Goal: Task Accomplishment & Management: Use online tool/utility

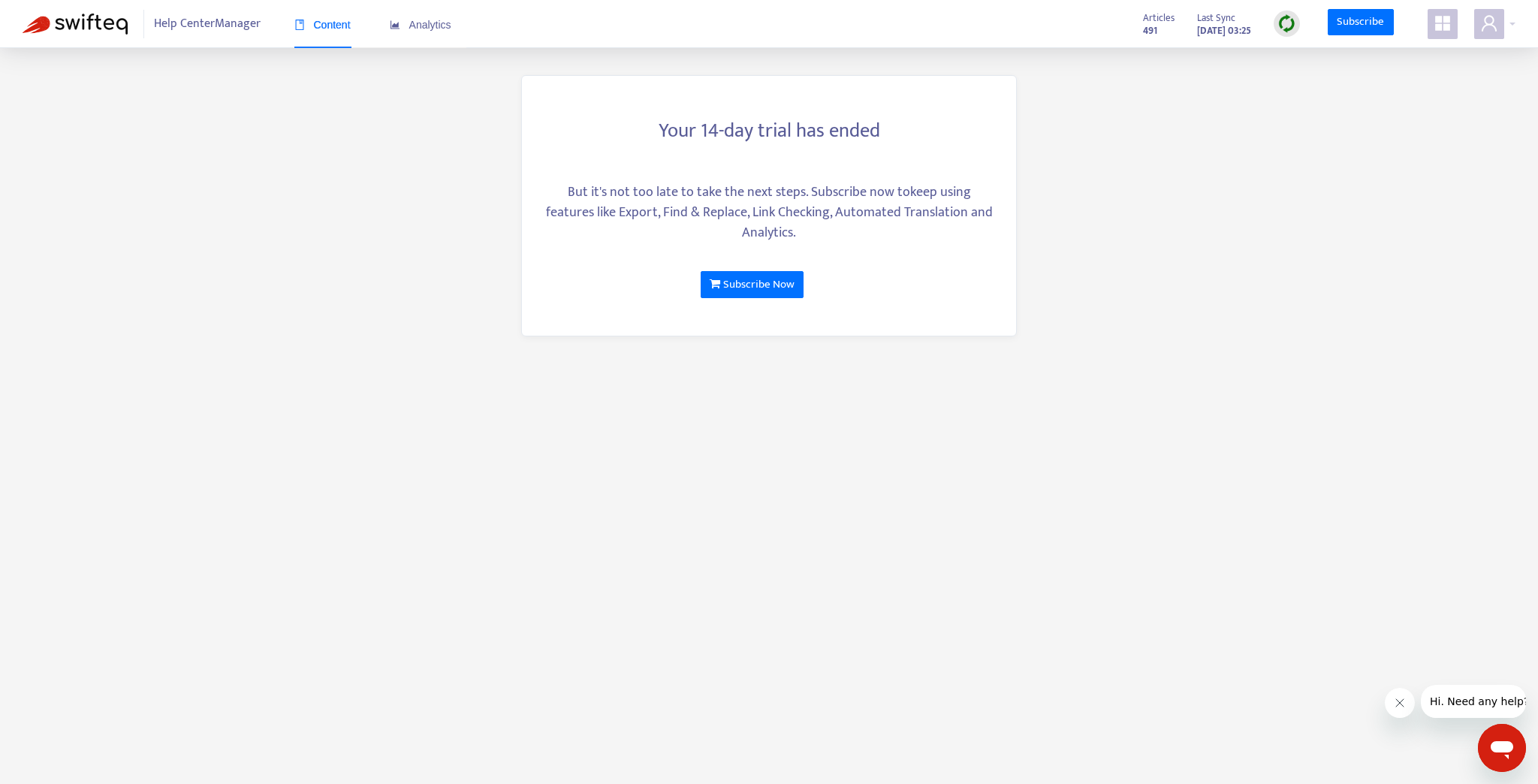
click at [1197, 22] on div "[DATE] 03:25" at bounding box center [1223, 26] width 54 height 8
click at [1487, 24] on icon "user" at bounding box center [1490, 23] width 15 height 16
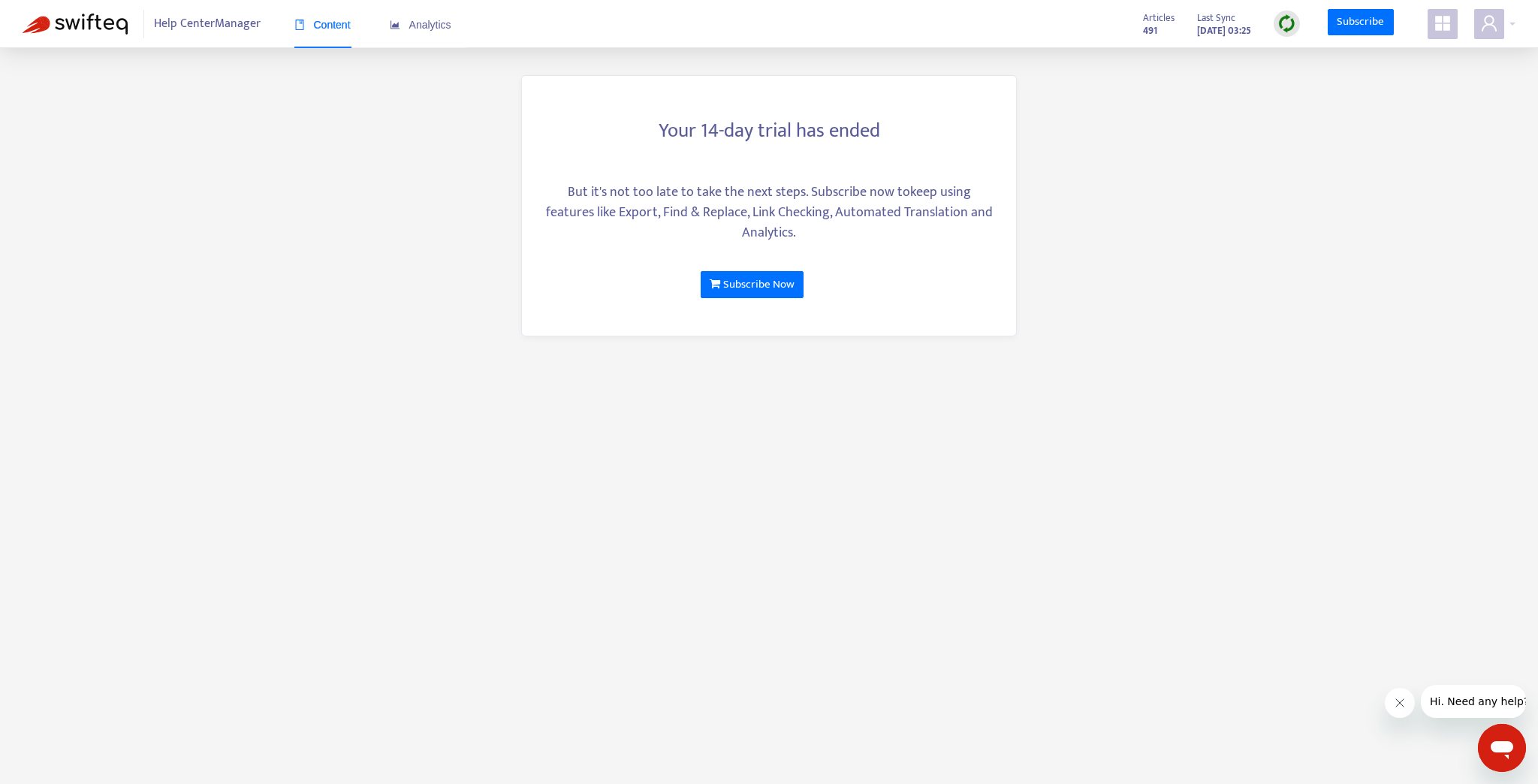
click at [1487, 24] on icon "user" at bounding box center [1490, 23] width 15 height 16
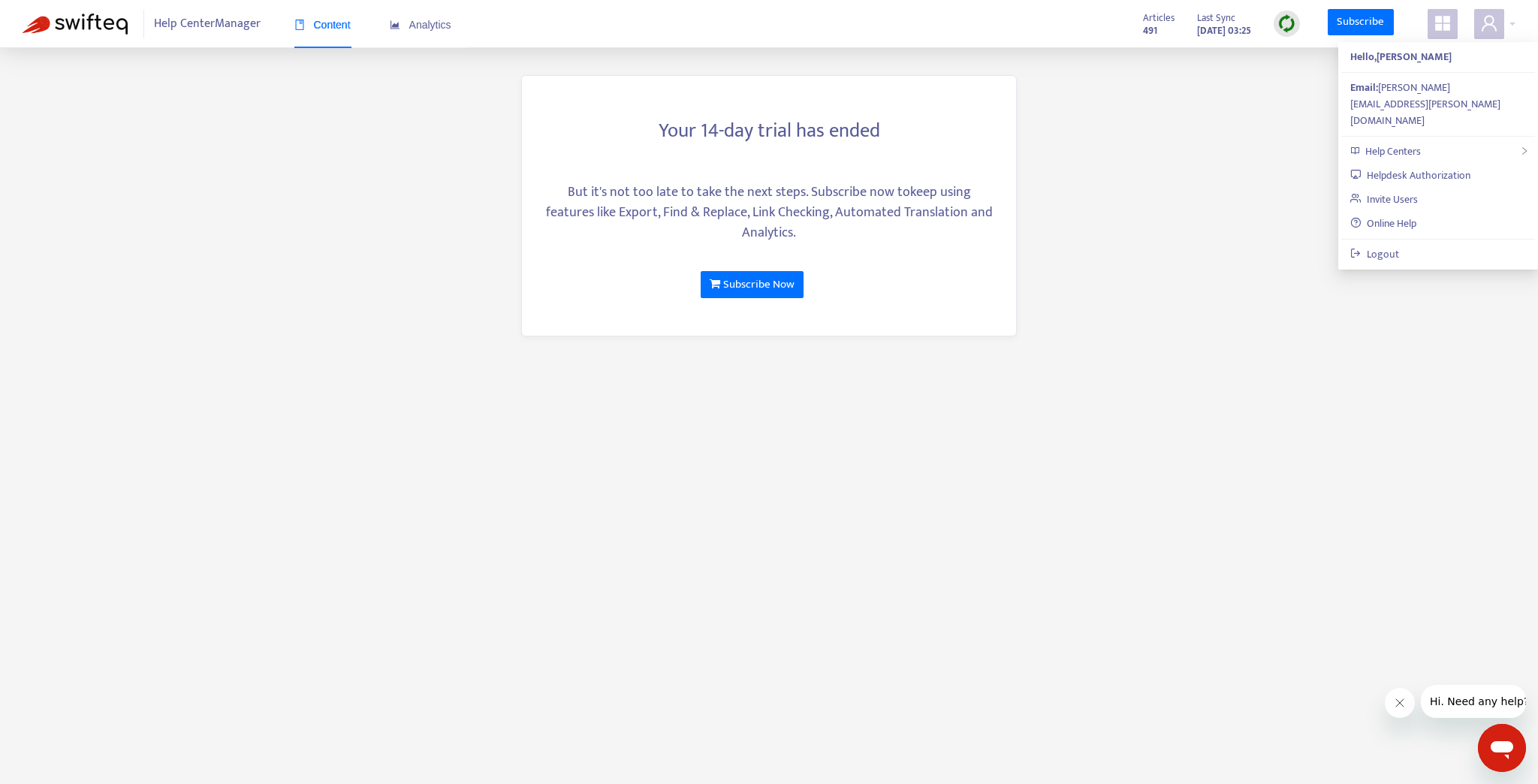
click at [897, 131] on h3 "Your 14-day trial has ended" at bounding box center [769, 131] width 449 height 24
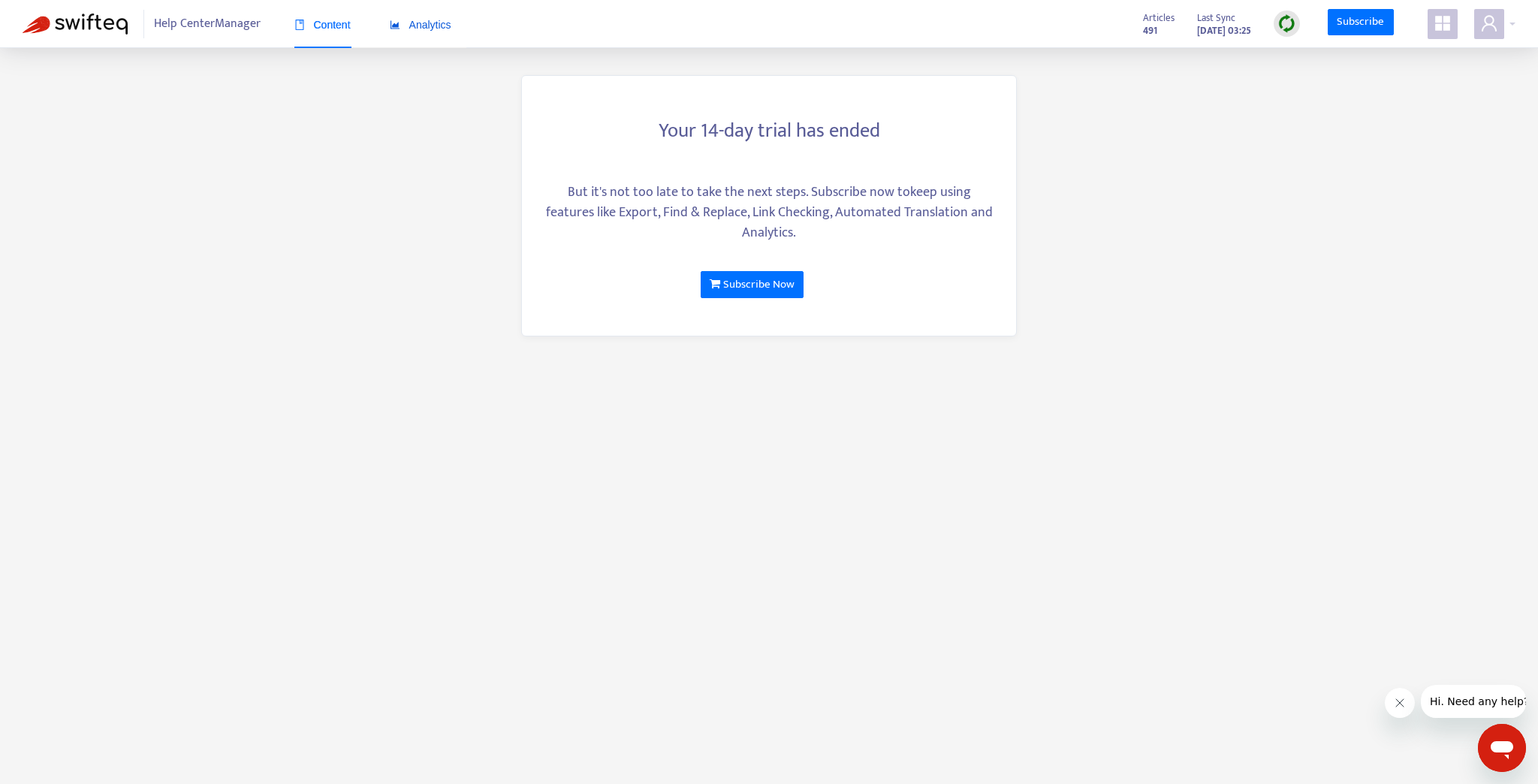
click at [422, 30] on span "Analytics" at bounding box center [420, 25] width 62 height 12
click at [1216, 30] on strong "[DATE] 03:25" at bounding box center [1223, 30] width 54 height 16
click at [1143, 30] on div "Articles 491" at bounding box center [1158, 24] width 31 height 30
click at [1440, 20] on icon "appstore" at bounding box center [1443, 24] width 15 height 15
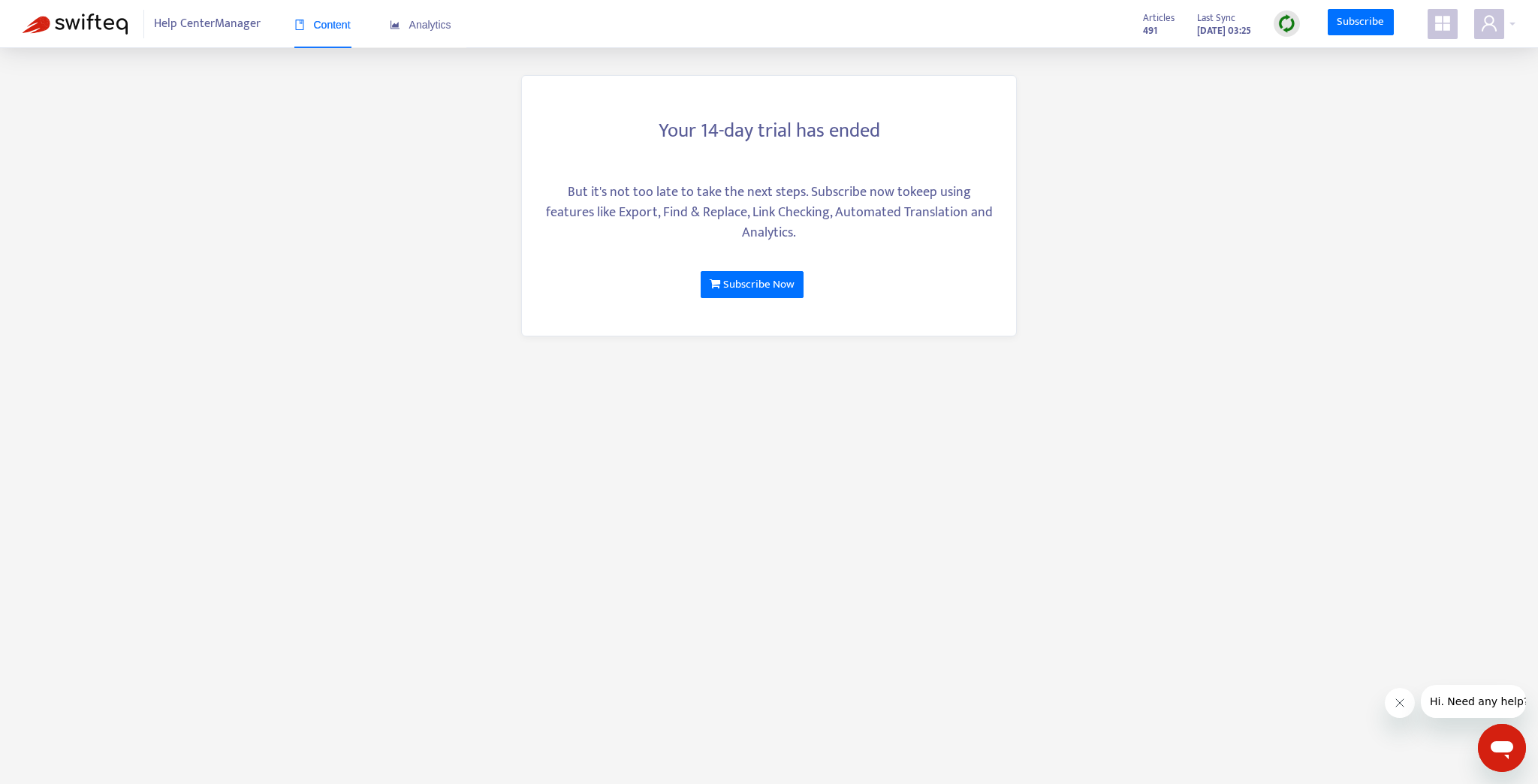
click at [1493, 79] on main "Your 14-day trial has ended But it's not too late to take the next steps. Subsc…" at bounding box center [769, 392] width 1538 height 784
click at [1490, 23] on icon "user" at bounding box center [1490, 23] width 15 height 16
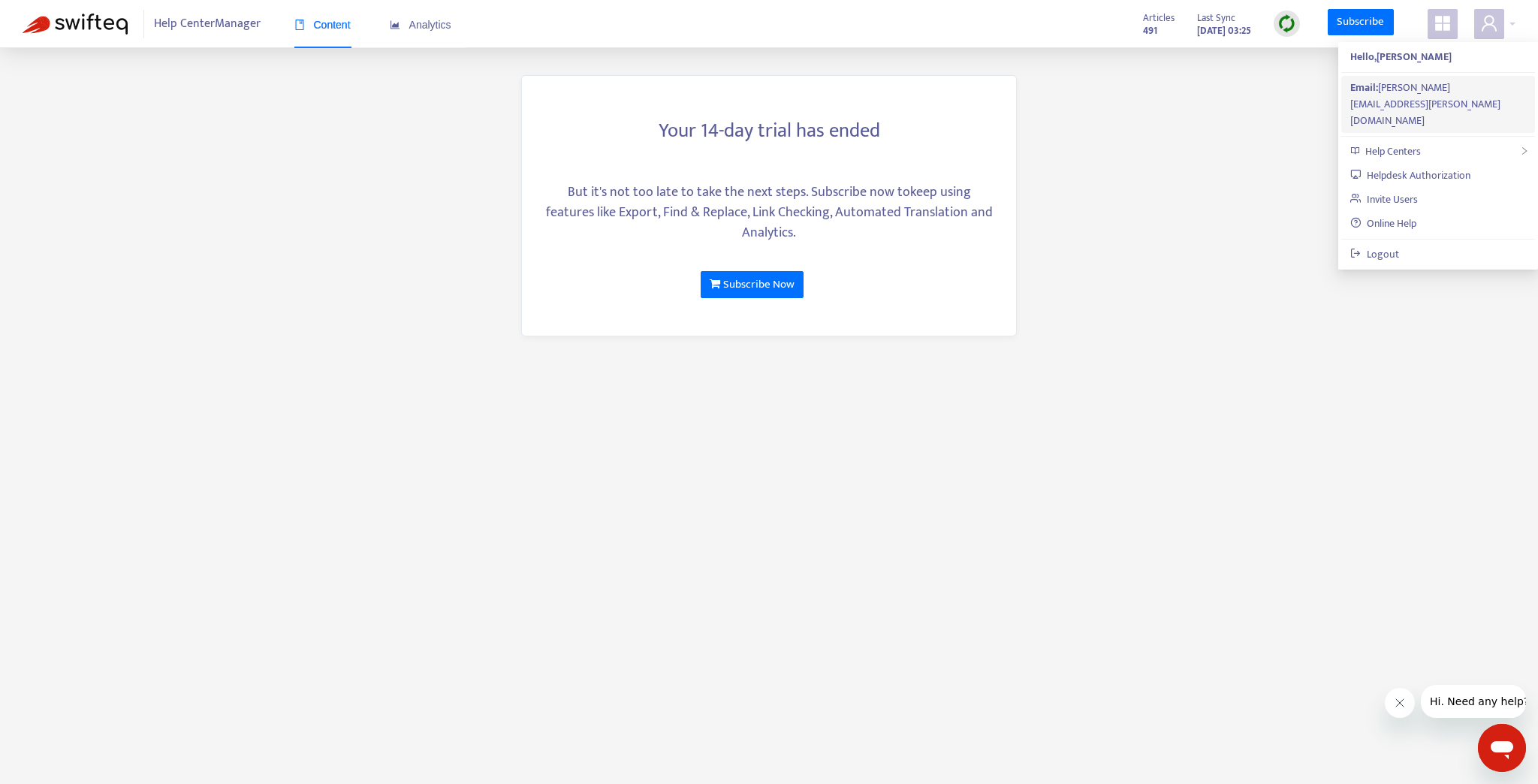
click at [1440, 82] on div "Email: [PERSON_NAME][EMAIL_ADDRESS][PERSON_NAME][DOMAIN_NAME]" at bounding box center [1438, 105] width 176 height 49
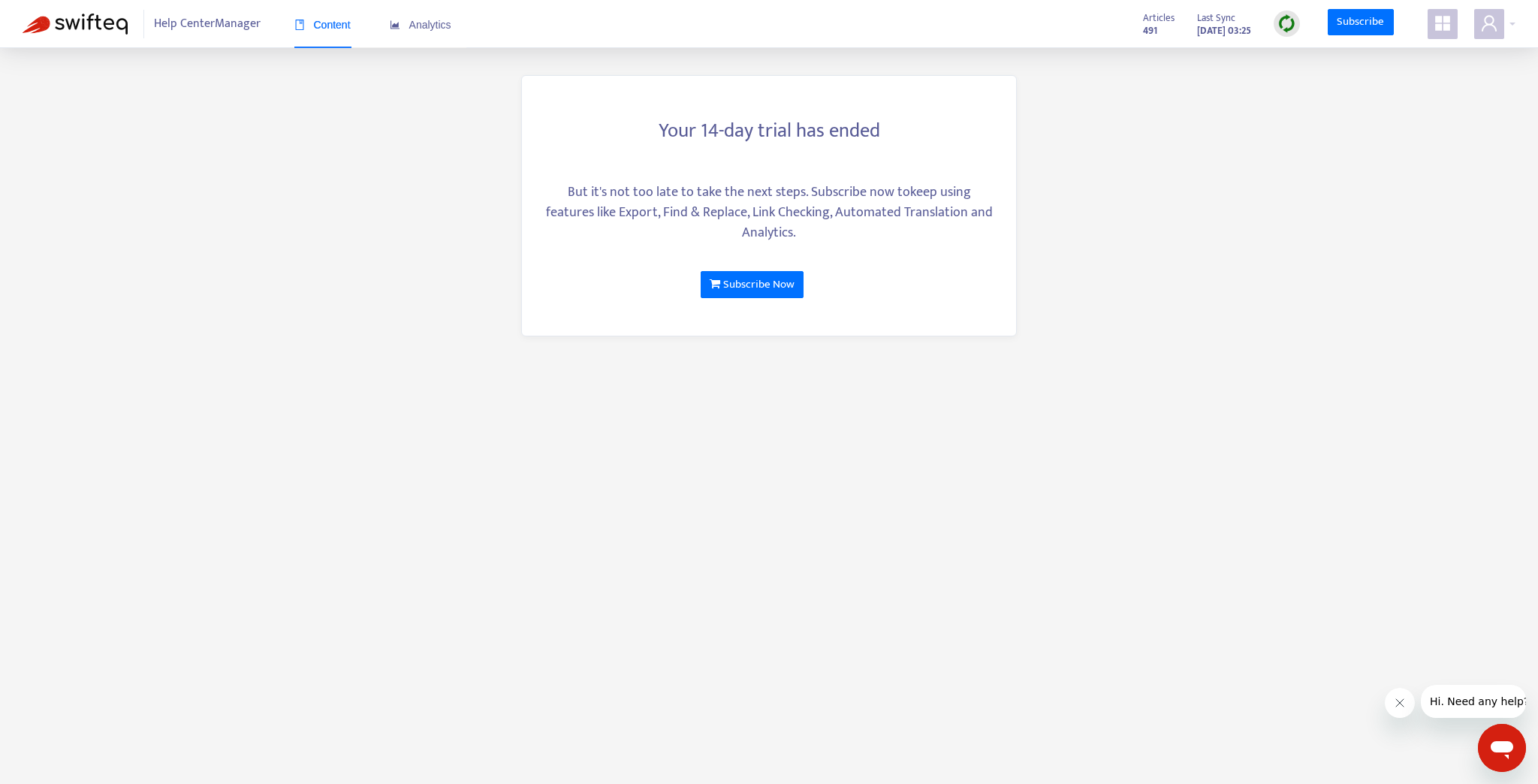
click at [1482, 21] on icon "user" at bounding box center [1489, 23] width 18 height 18
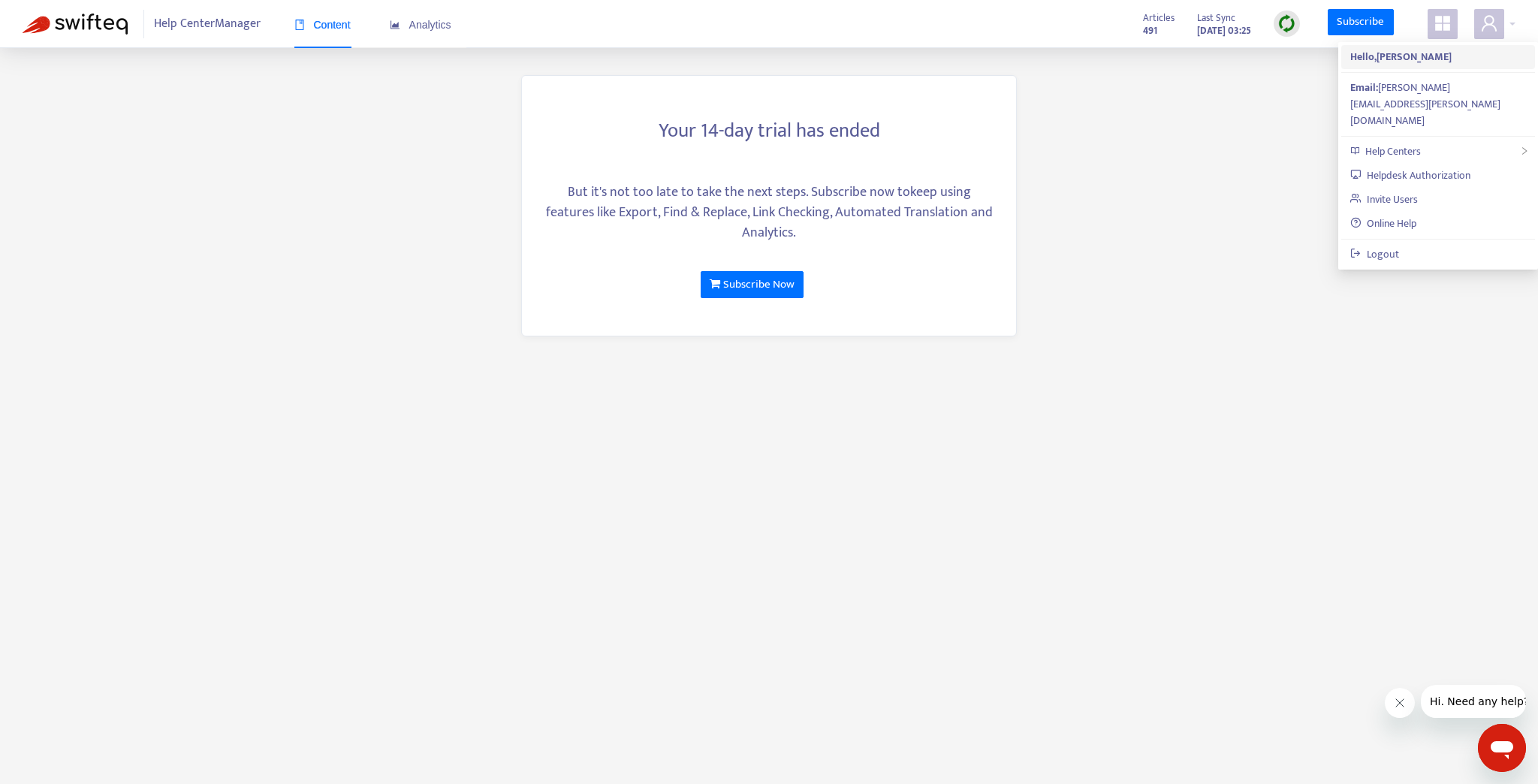
click at [1416, 52] on strong "Hello, [PERSON_NAME]" at bounding box center [1401, 57] width 102 height 17
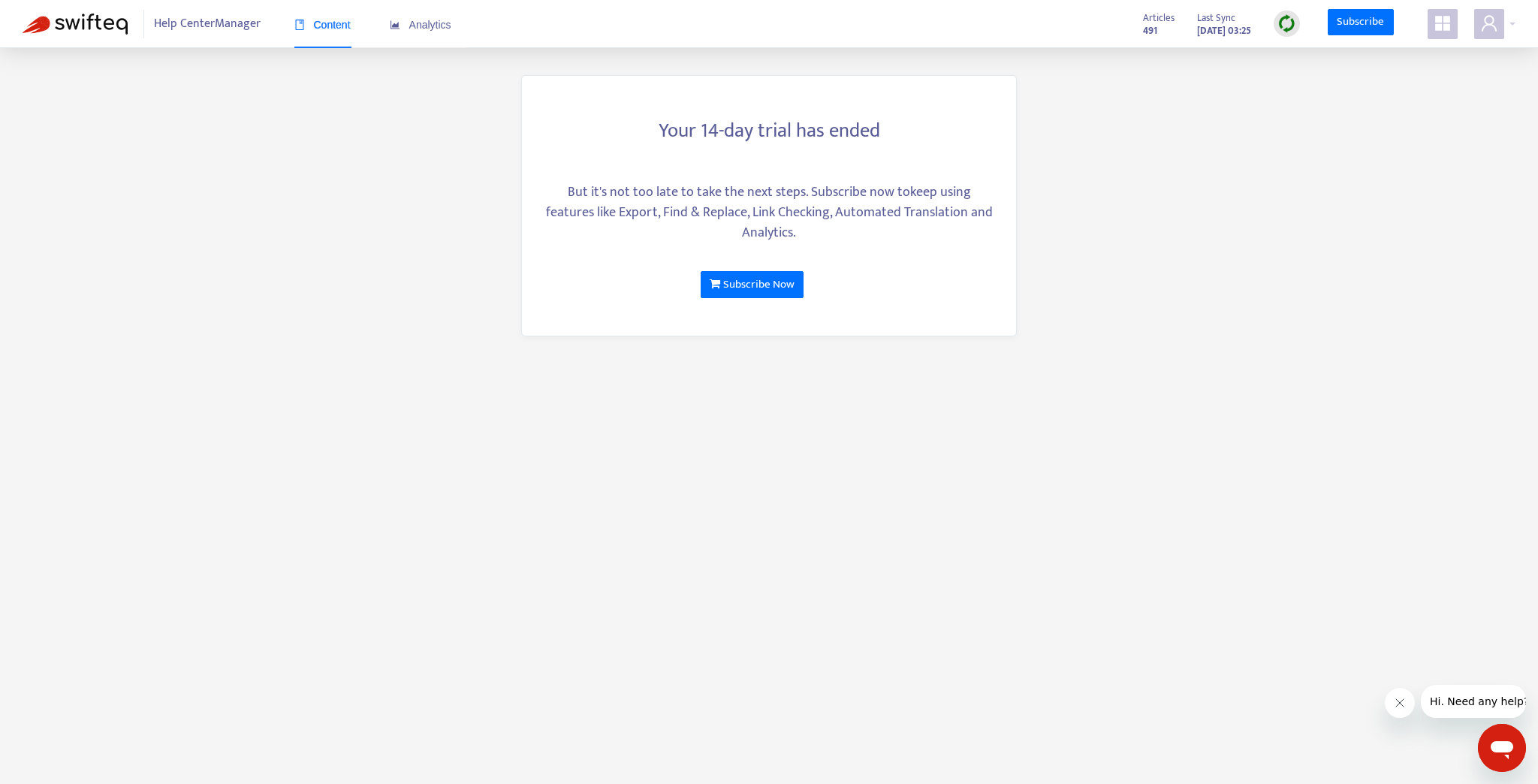
click at [1487, 21] on icon "user" at bounding box center [1489, 23] width 18 height 18
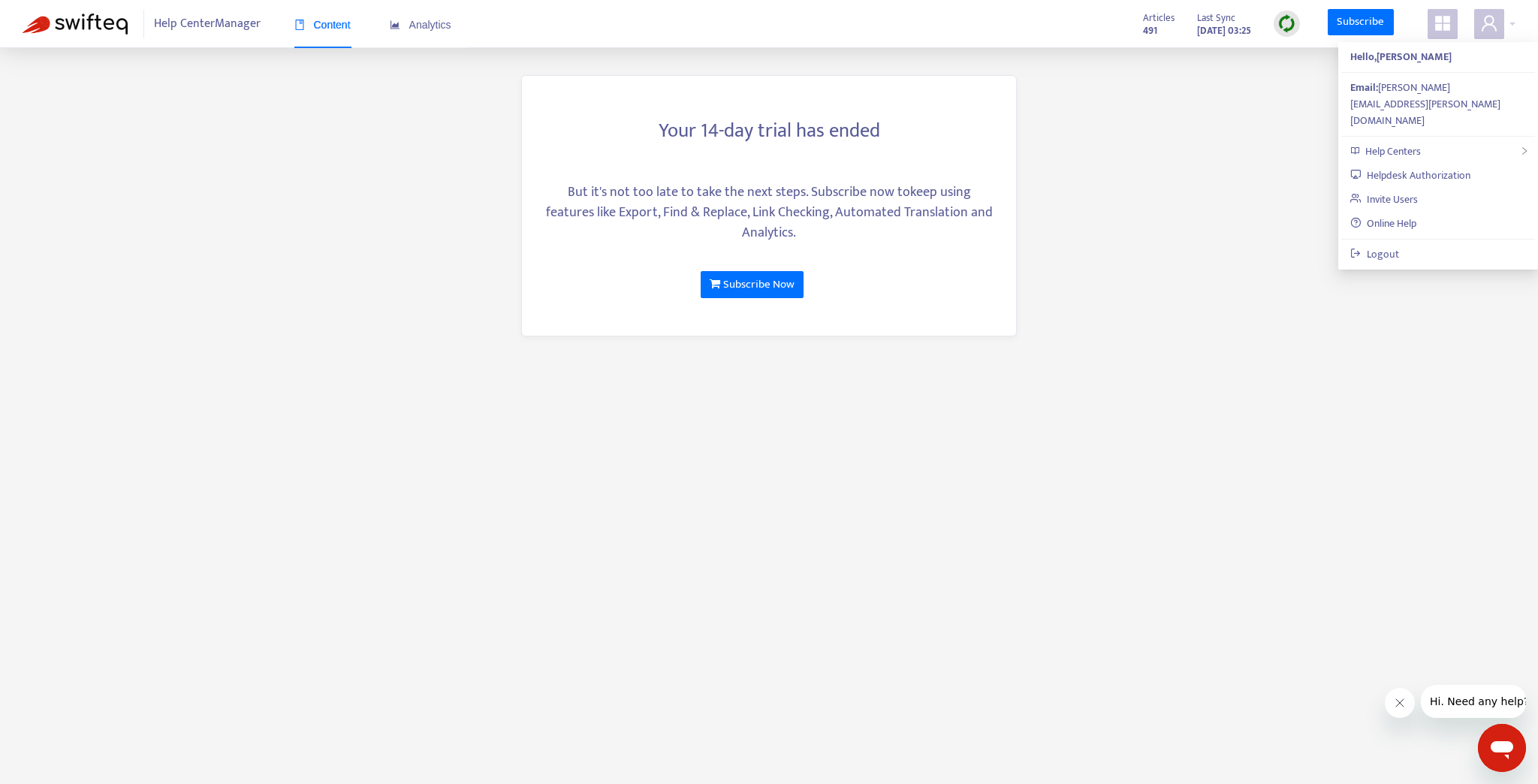
click at [1444, 20] on icon "appstore" at bounding box center [1443, 24] width 15 height 15
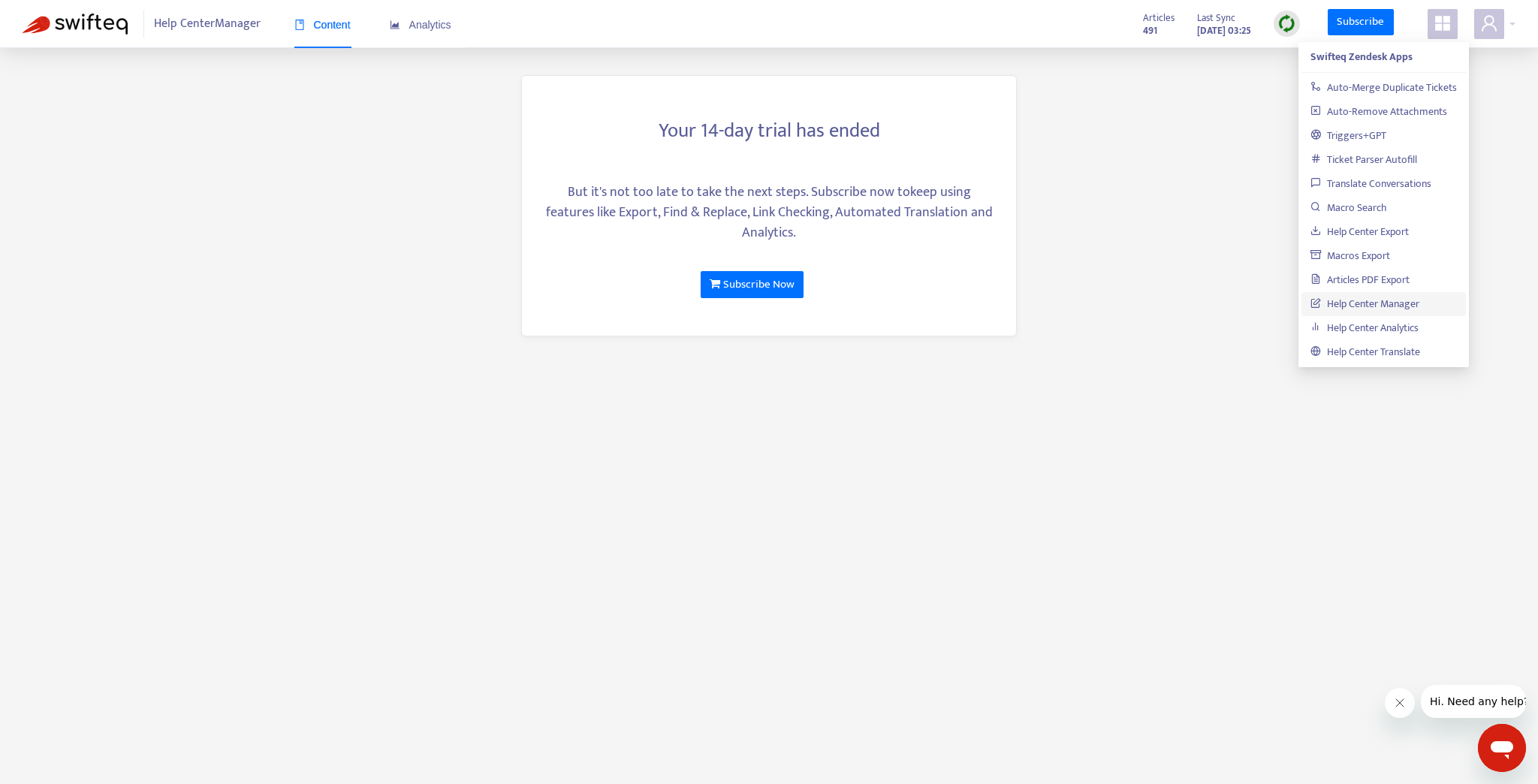
click at [1124, 89] on main "Your 14-day trial has ended But it's not too late to take the next steps. Subsc…" at bounding box center [769, 392] width 1538 height 784
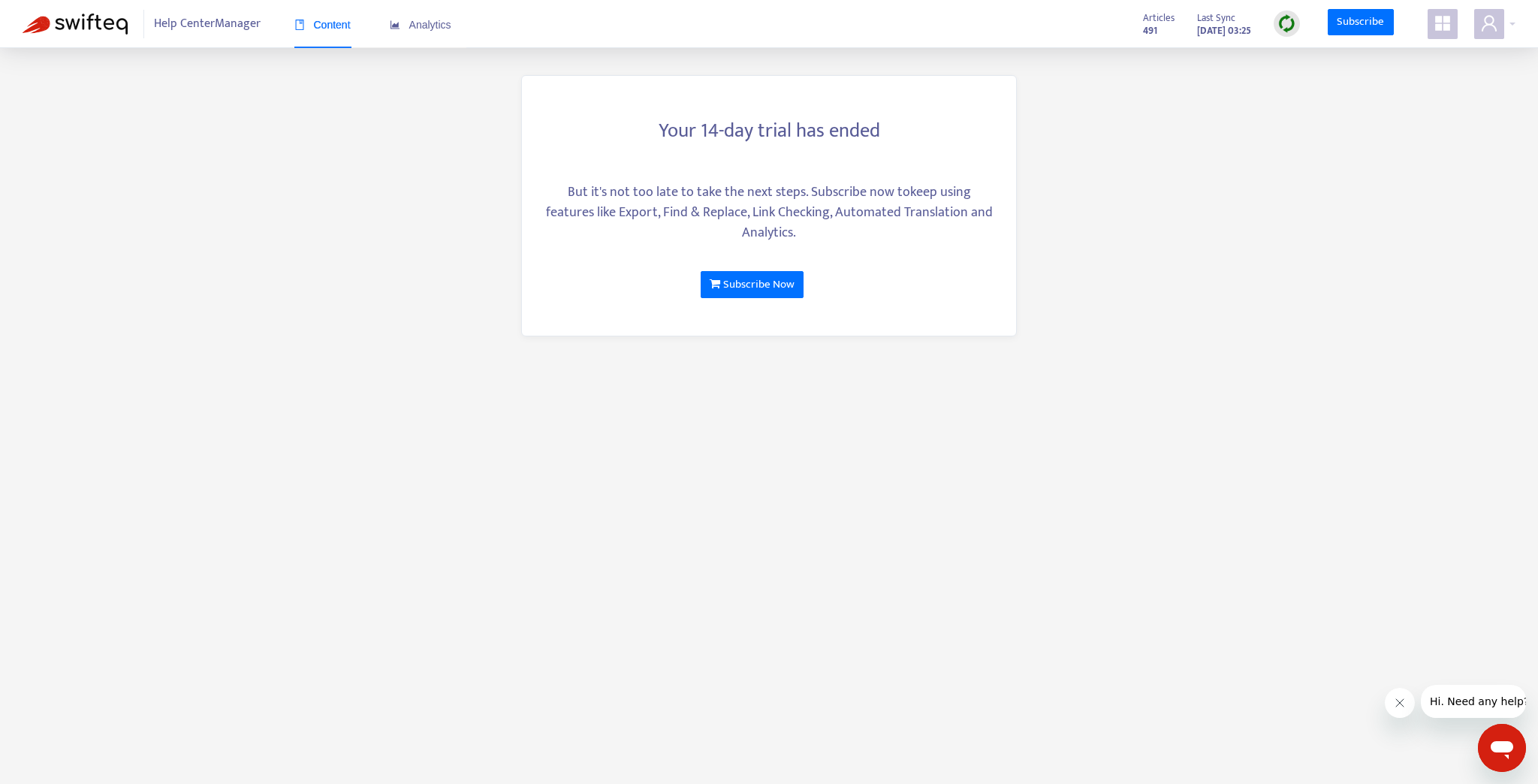
click at [1124, 89] on main "Your 14-day trial has ended But it's not too late to take the next steps. Subsc…" at bounding box center [769, 392] width 1538 height 784
click at [213, 30] on span "Help Center Manager" at bounding box center [207, 24] width 106 height 29
click at [1508, 16] on div at bounding box center [1494, 24] width 41 height 30
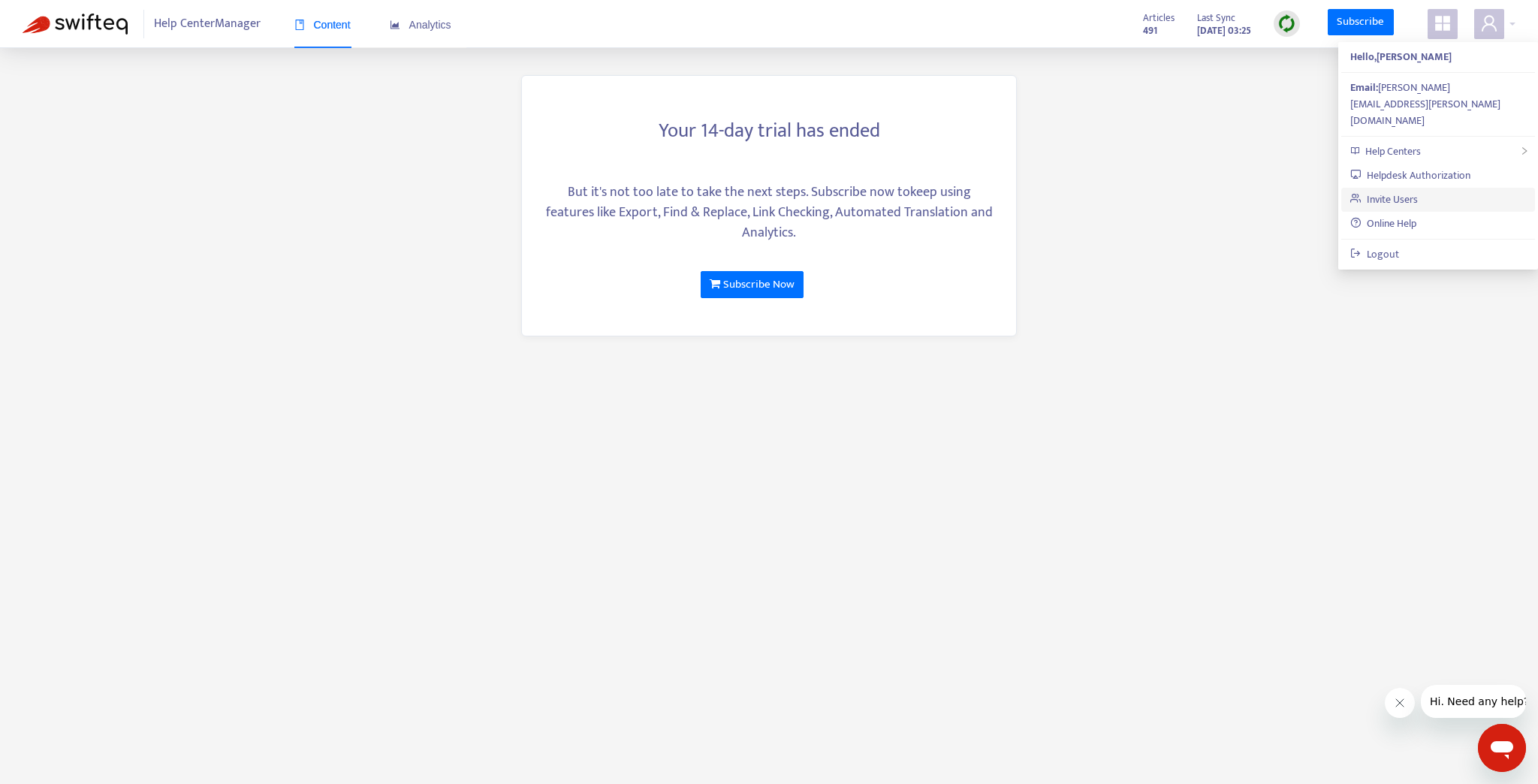
click at [1418, 191] on link "Invite Users" at bounding box center [1384, 200] width 67 height 17
